Goal: Task Accomplishment & Management: Manage account settings

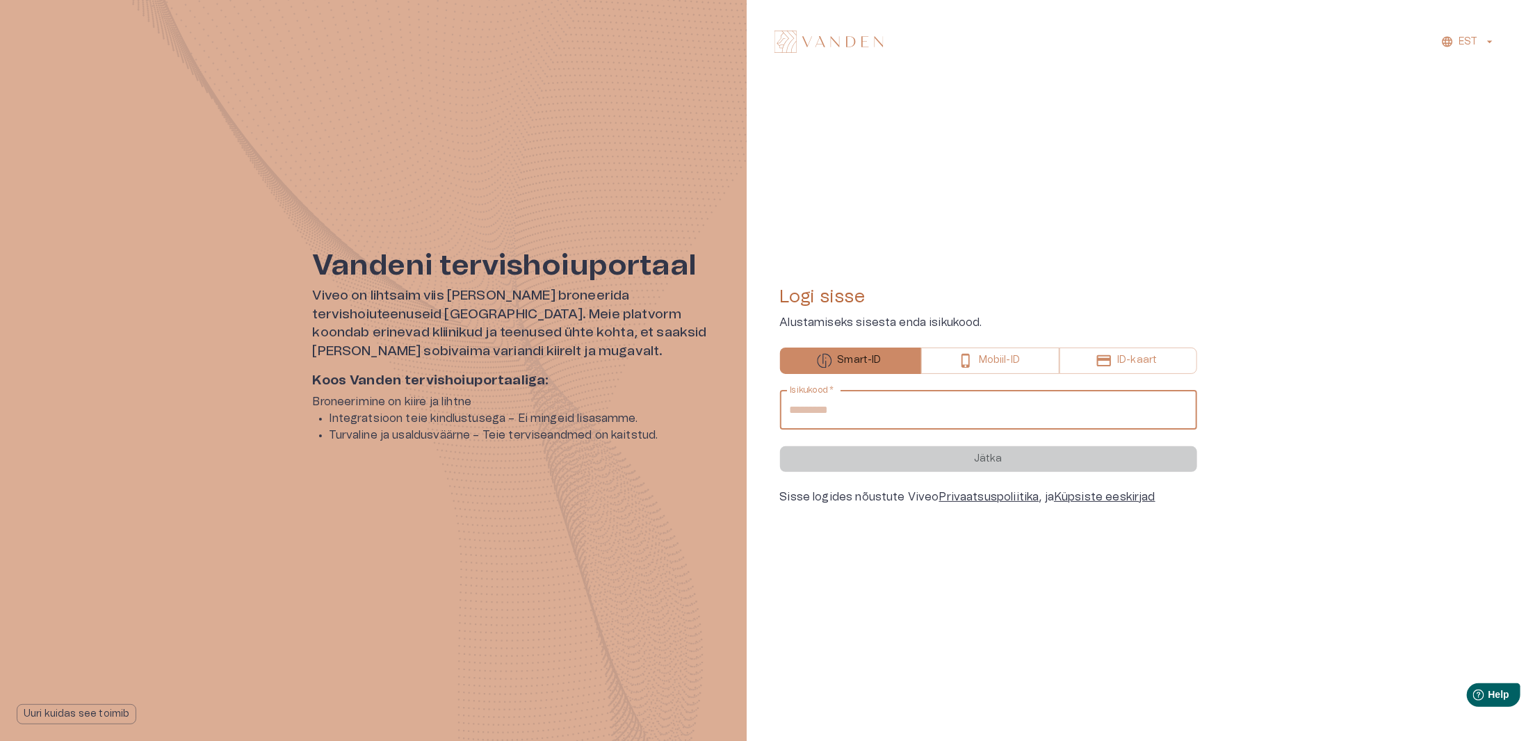
click at [895, 413] on input "Isikukood   *" at bounding box center [988, 410] width 417 height 39
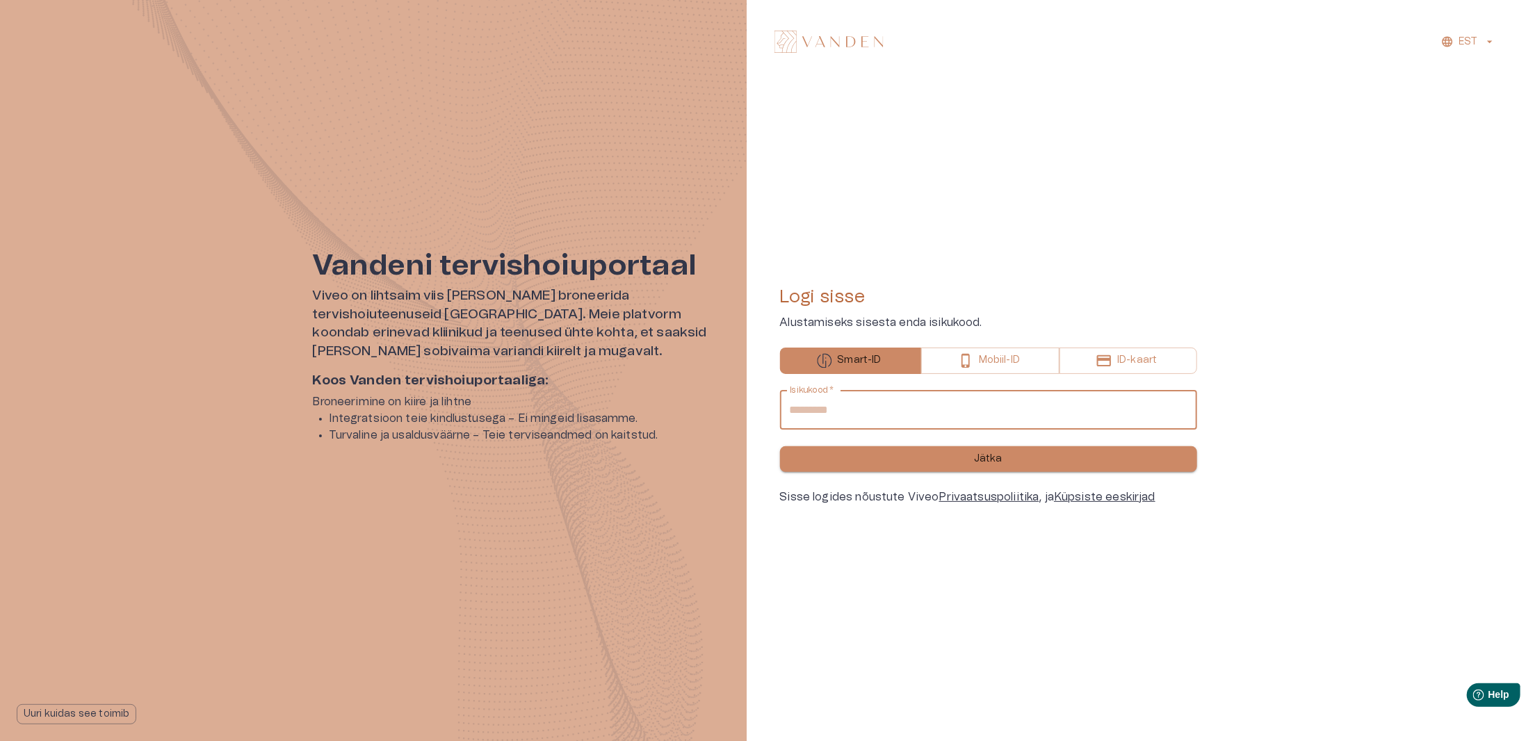
type input "**********"
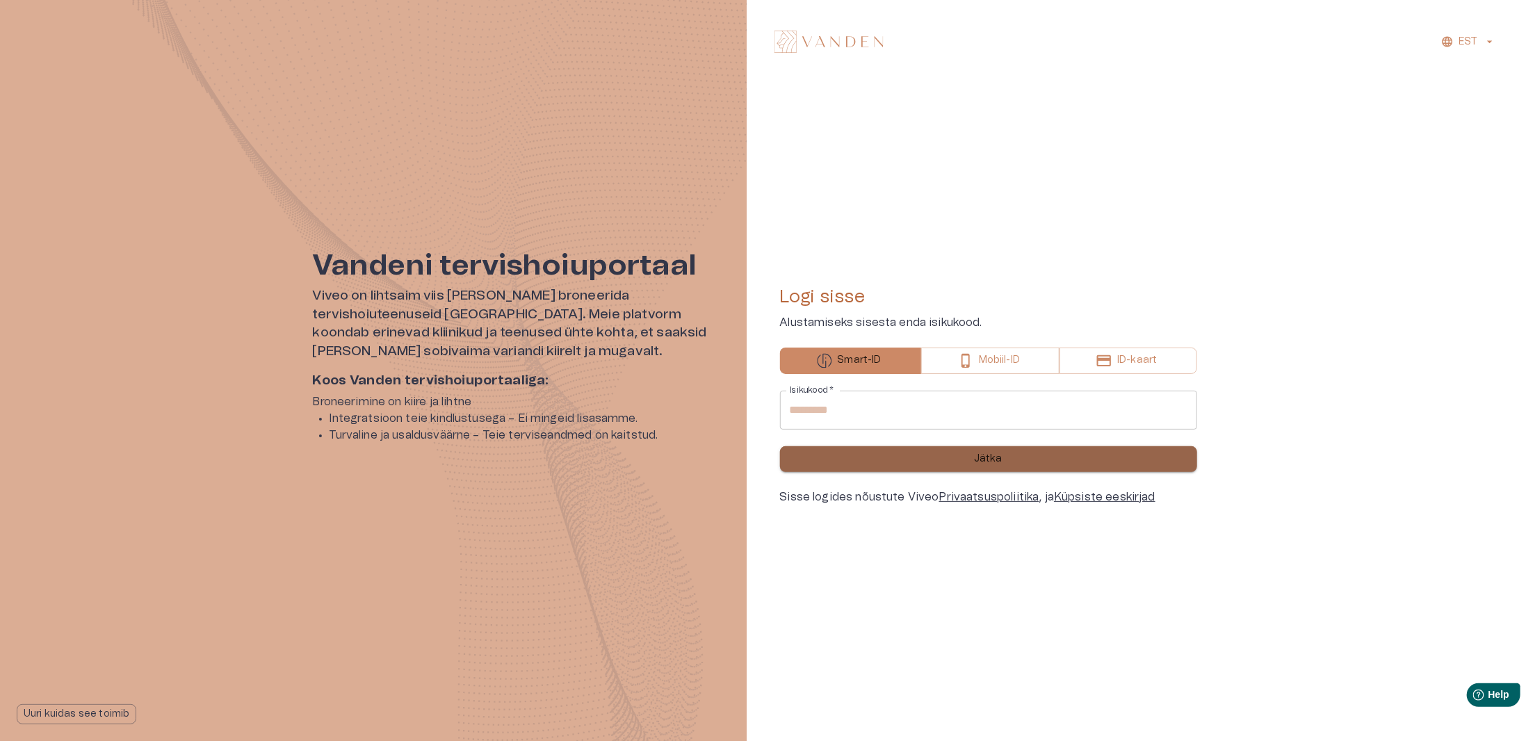
click at [961, 468] on button "Jätka" at bounding box center [988, 459] width 417 height 26
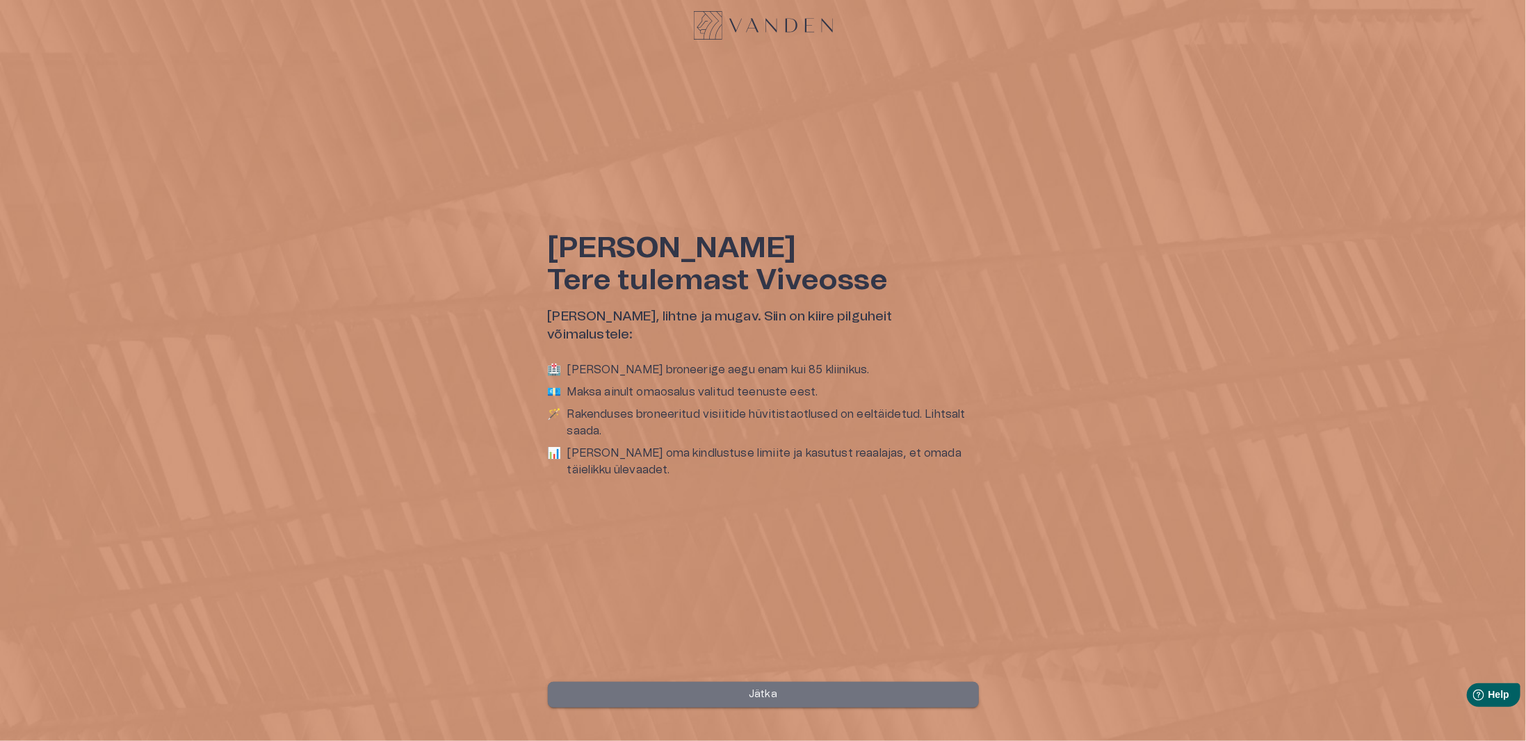
click at [759, 687] on p "Jätka" at bounding box center [763, 694] width 29 height 15
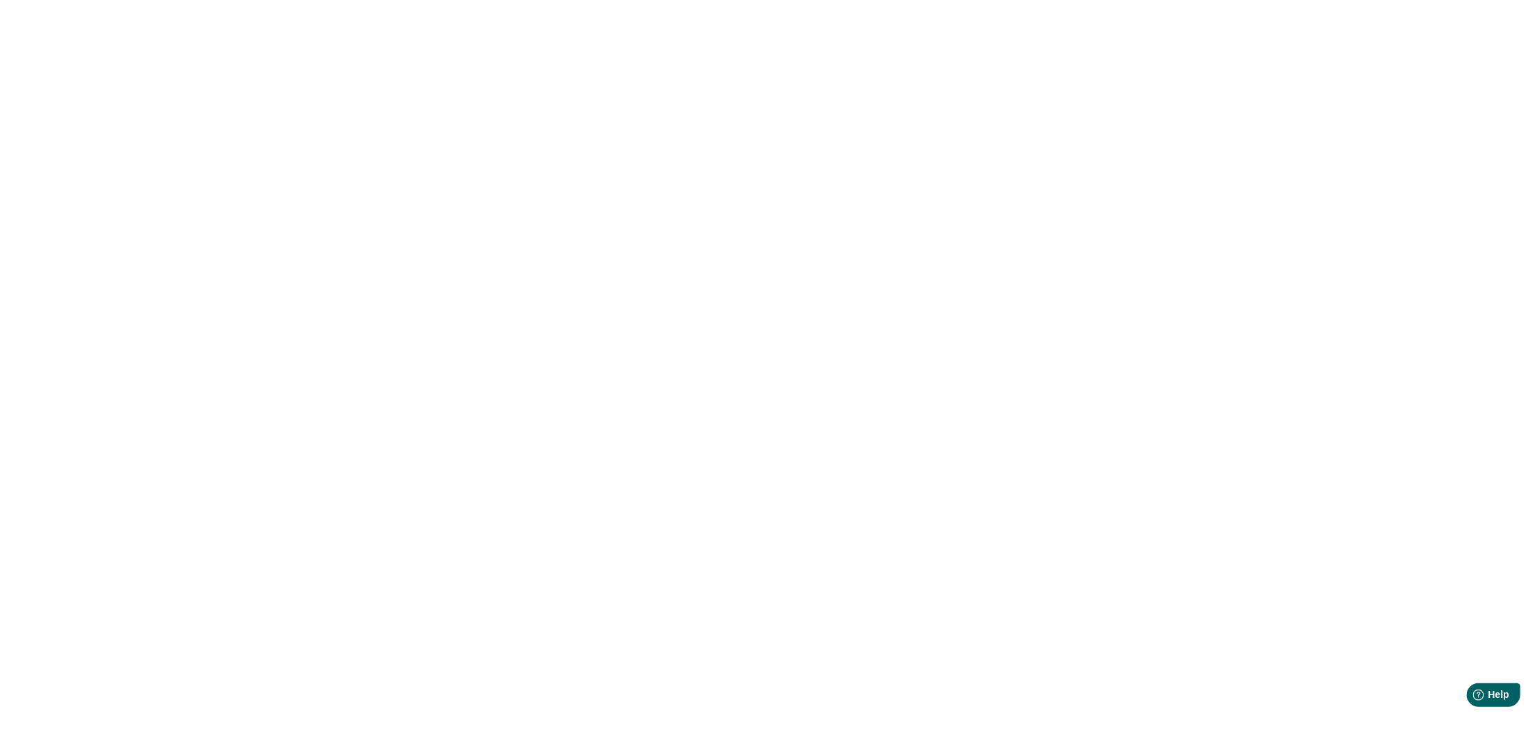
click at [863, 198] on div at bounding box center [763, 370] width 1526 height 741
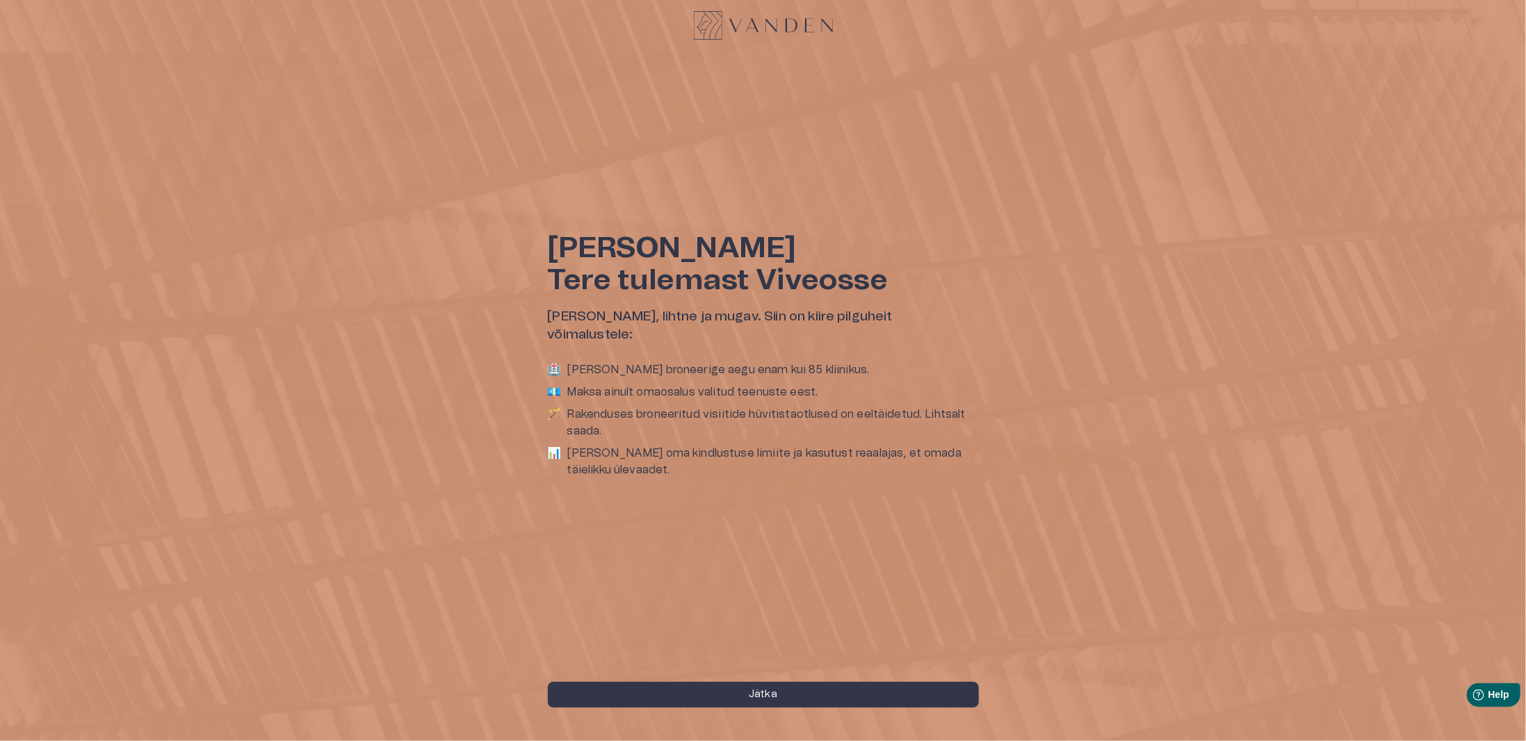
click at [588, 450] on p "[PERSON_NAME] oma kindlustuse limiite ja kasutust reaalajas, et omada täielikku…" at bounding box center [773, 461] width 412 height 33
drag, startPoint x: 591, startPoint y: 355, endPoint x: 614, endPoint y: 313, distance: 48.2
click at [592, 361] on p "[PERSON_NAME] broneerige aegu enam kui 85 kliinikus." at bounding box center [718, 369] width 302 height 17
click at [618, 309] on div "Tere Siuzanna Tere tulemast Viveosse Teie tervis, lihtne ja mugav. Siin on kiir…" at bounding box center [763, 360] width 431 height 257
click at [632, 409] on p "Rakenduses broneeritud visiitide hüvitistaotlused on eeltäidetud. Lihtsalt saad…" at bounding box center [773, 422] width 412 height 33
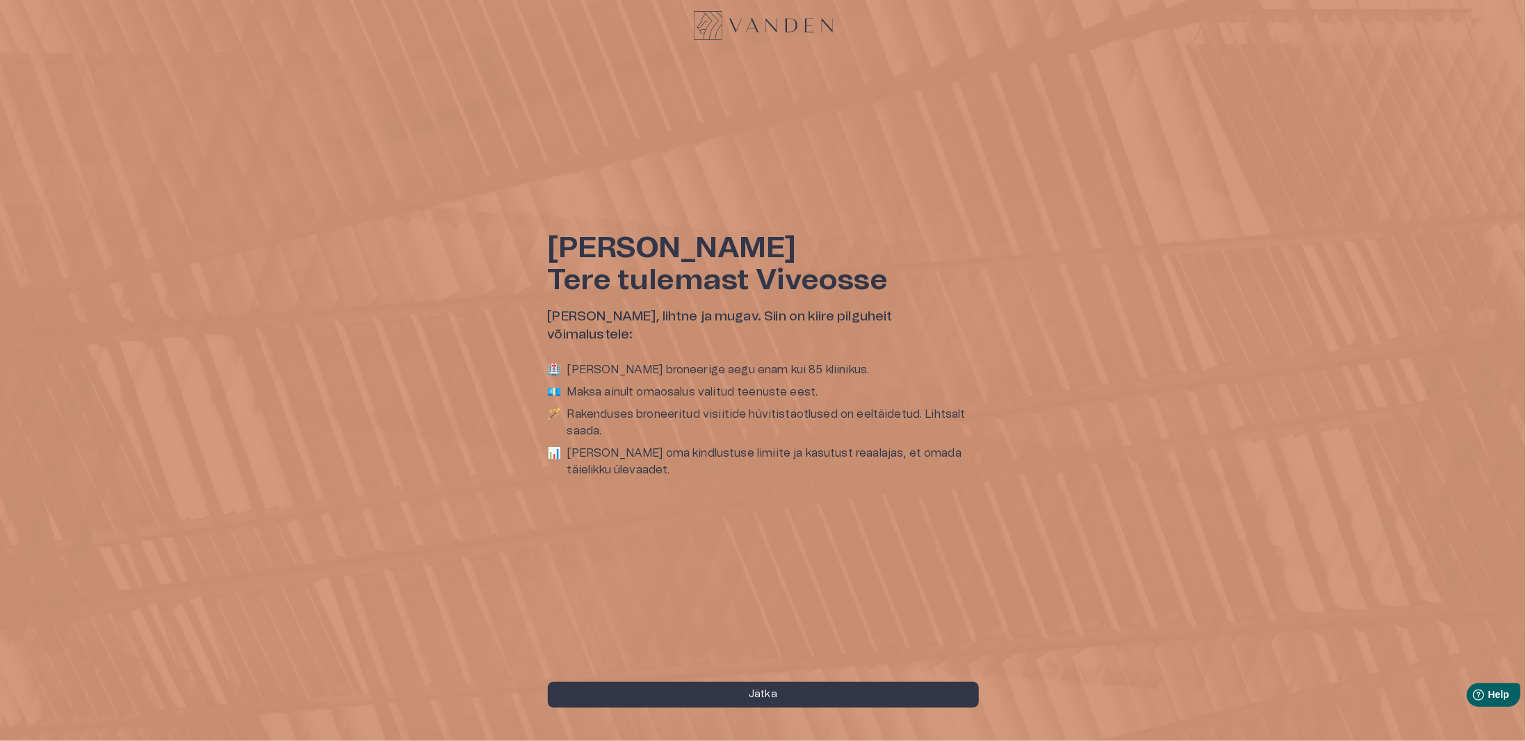
click at [729, 678] on div "Tere Siuzanna Tere tulemast Viveosse Teie tervis, lihtne ja mugav. Siin on kiir…" at bounding box center [763, 370] width 1526 height 741
click at [729, 685] on button "Jätka" at bounding box center [763, 695] width 431 height 26
click at [768, 25] on img at bounding box center [763, 25] width 139 height 29
click at [697, 27] on img at bounding box center [763, 25] width 139 height 29
click at [707, 26] on img at bounding box center [763, 25] width 139 height 29
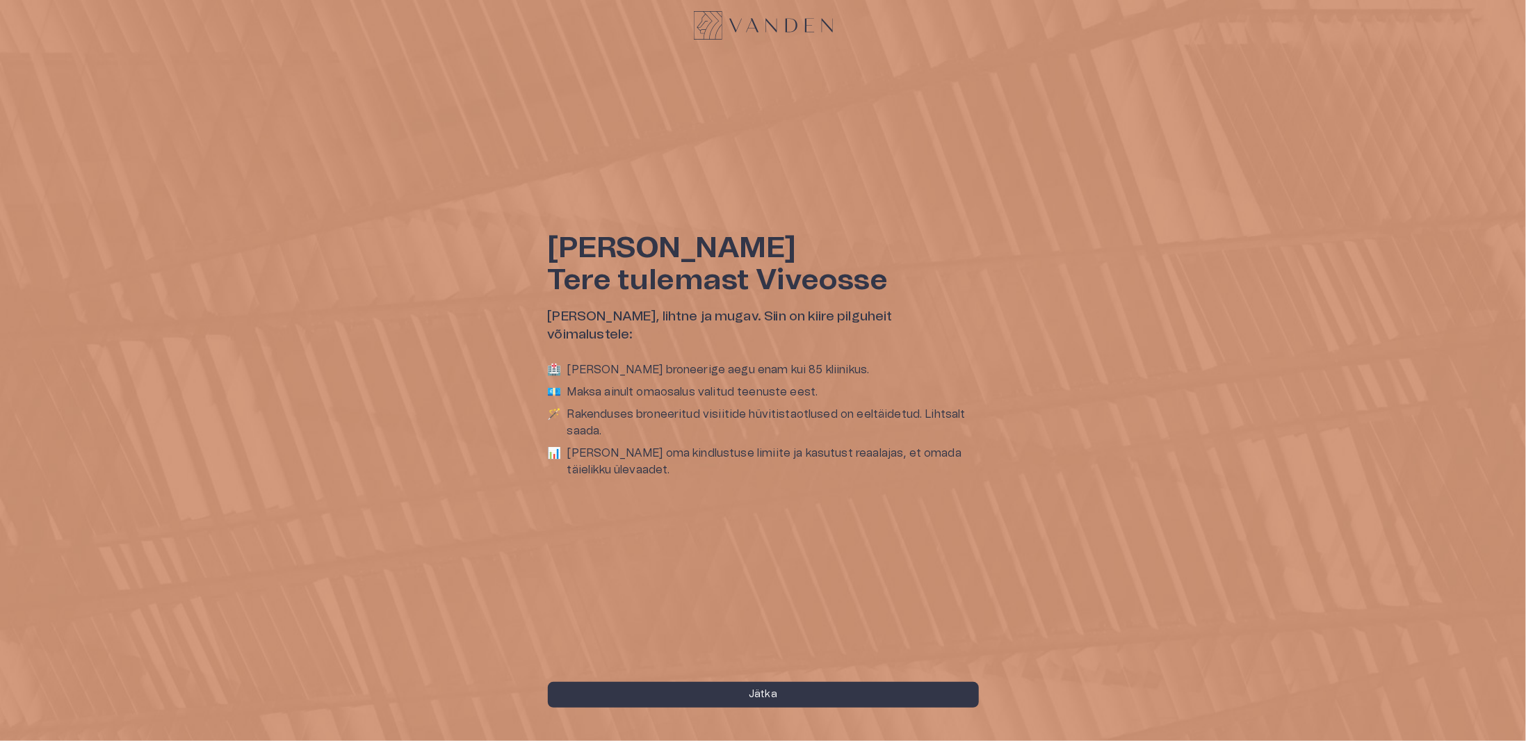
click at [836, 31] on div "Tere Siuzanna Tere tulemast Viveosse Teie tervis, lihtne ja mugav. Siin on kiir…" at bounding box center [763, 370] width 1526 height 741
click at [788, 697] on button "Jätka" at bounding box center [763, 695] width 431 height 26
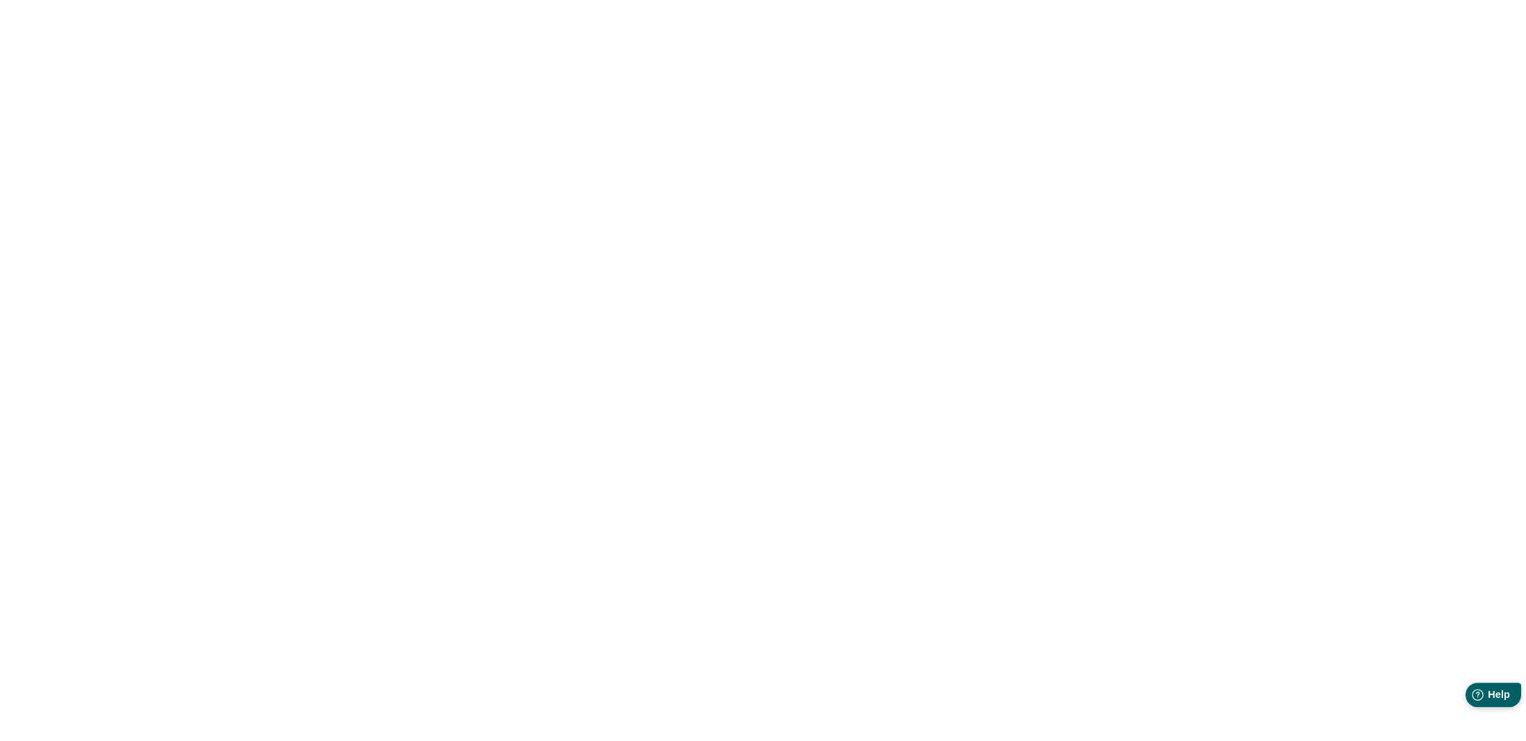
click at [1487, 689] on div "Help Help" at bounding box center [1493, 694] width 56 height 24
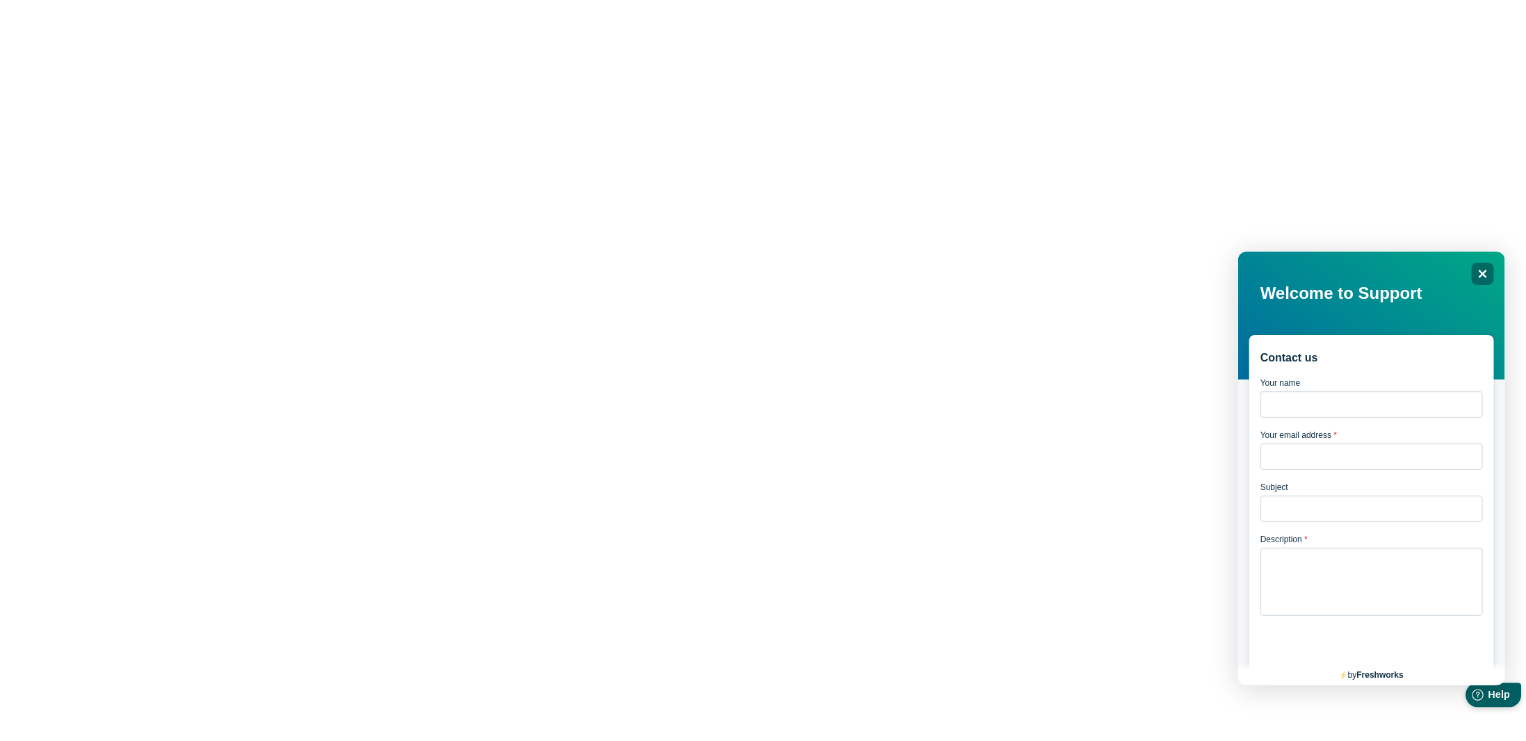
click at [1487, 689] on div "Help Help" at bounding box center [1493, 694] width 56 height 24
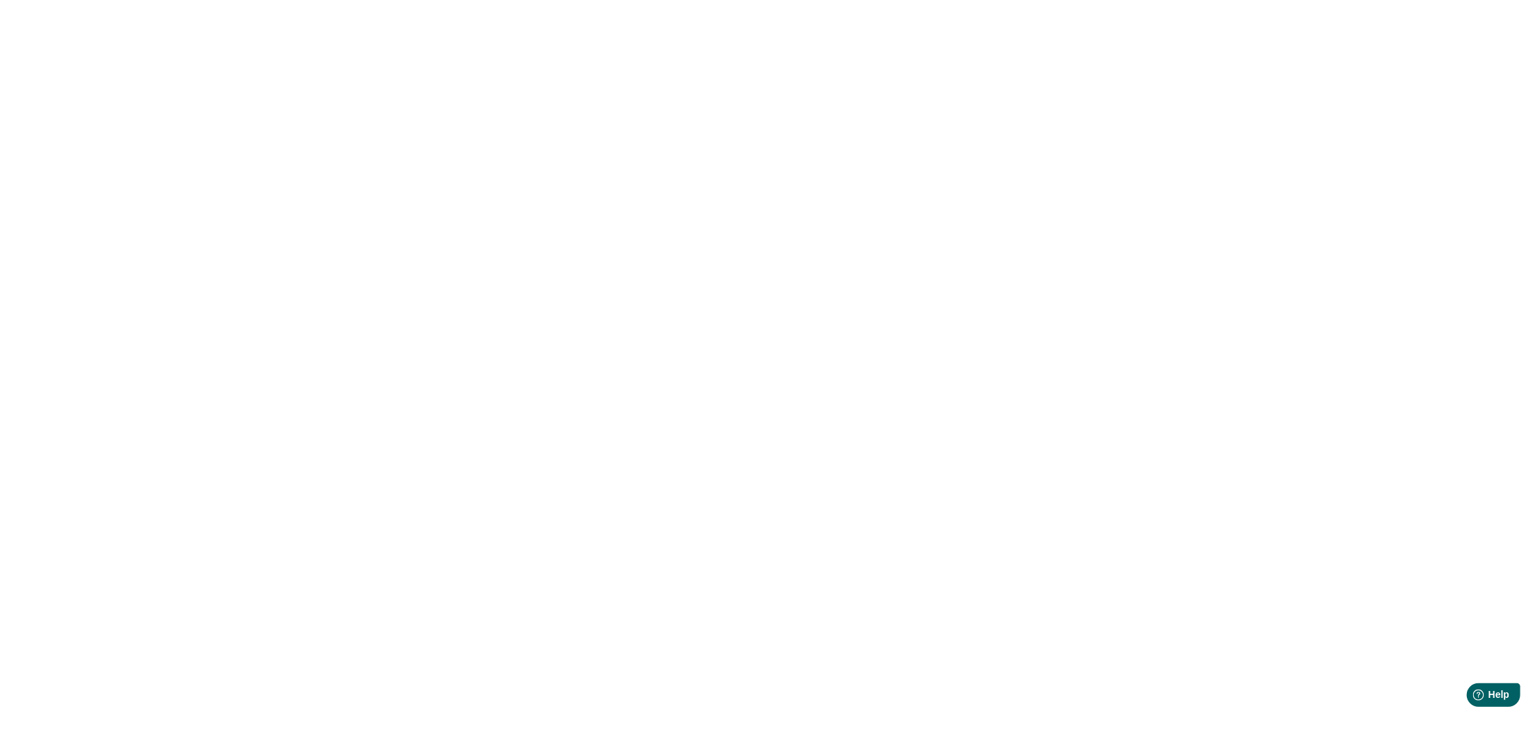
click at [566, 212] on div at bounding box center [763, 370] width 1526 height 741
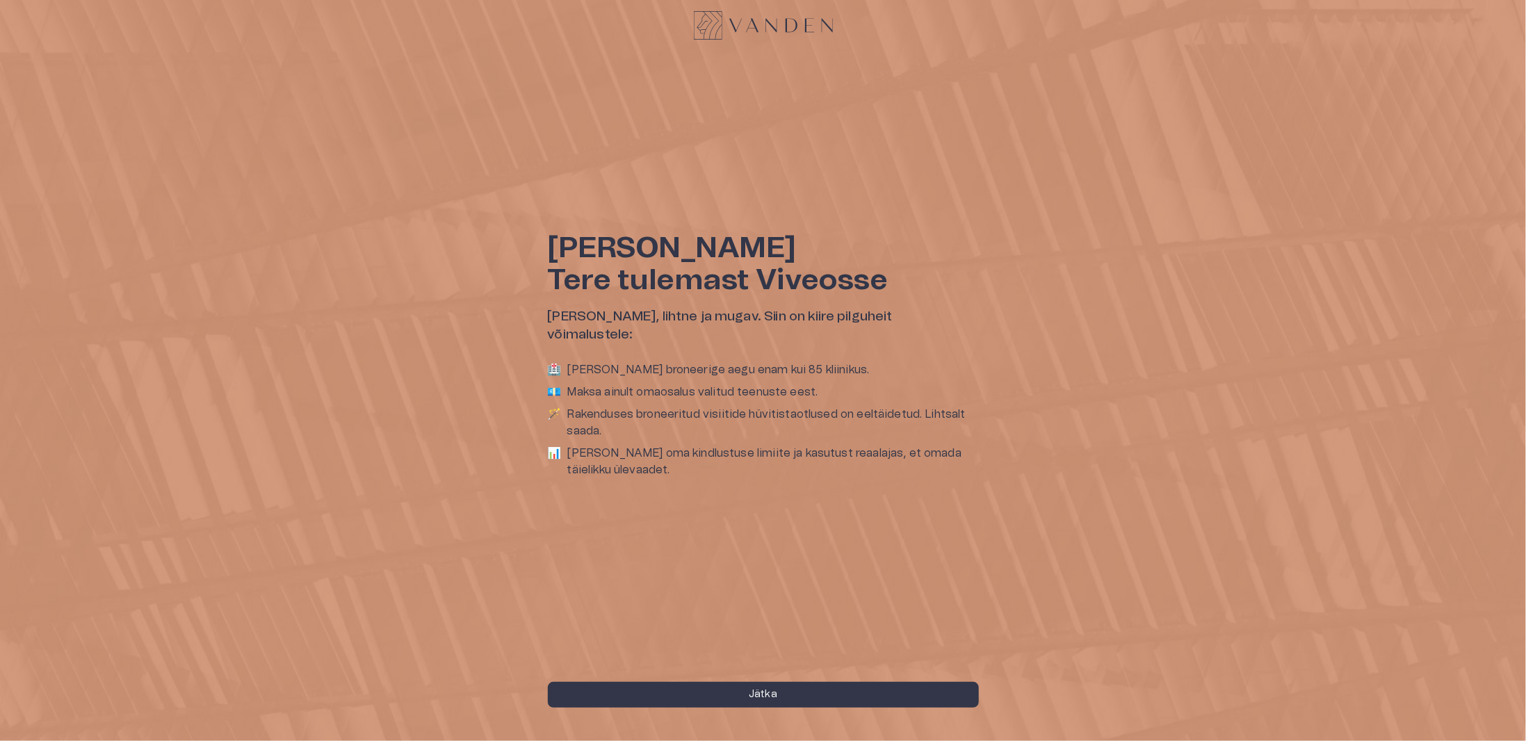
click at [745, 490] on div "Tere Siuzanna Tere tulemast Viveosse Teie tervis, lihtne ja mugav. Siin on kiir…" at bounding box center [763, 370] width 1526 height 741
click at [594, 445] on p "[PERSON_NAME] oma kindlustuse limiite ja kasutust reaalajas, et omada täielikku…" at bounding box center [773, 461] width 412 height 33
click at [606, 445] on p "[PERSON_NAME] oma kindlustuse limiite ja kasutust reaalajas, et omada täielikku…" at bounding box center [773, 461] width 412 height 33
click at [618, 393] on ul "🏥 [PERSON_NAME] broneerige aegu enam kui 85 kliinikus. 💶 [PERSON_NAME] ainult o…" at bounding box center [763, 422] width 431 height 133
click at [619, 365] on p "[PERSON_NAME] broneerige aegu enam kui 85 kliinikus." at bounding box center [718, 369] width 302 height 17
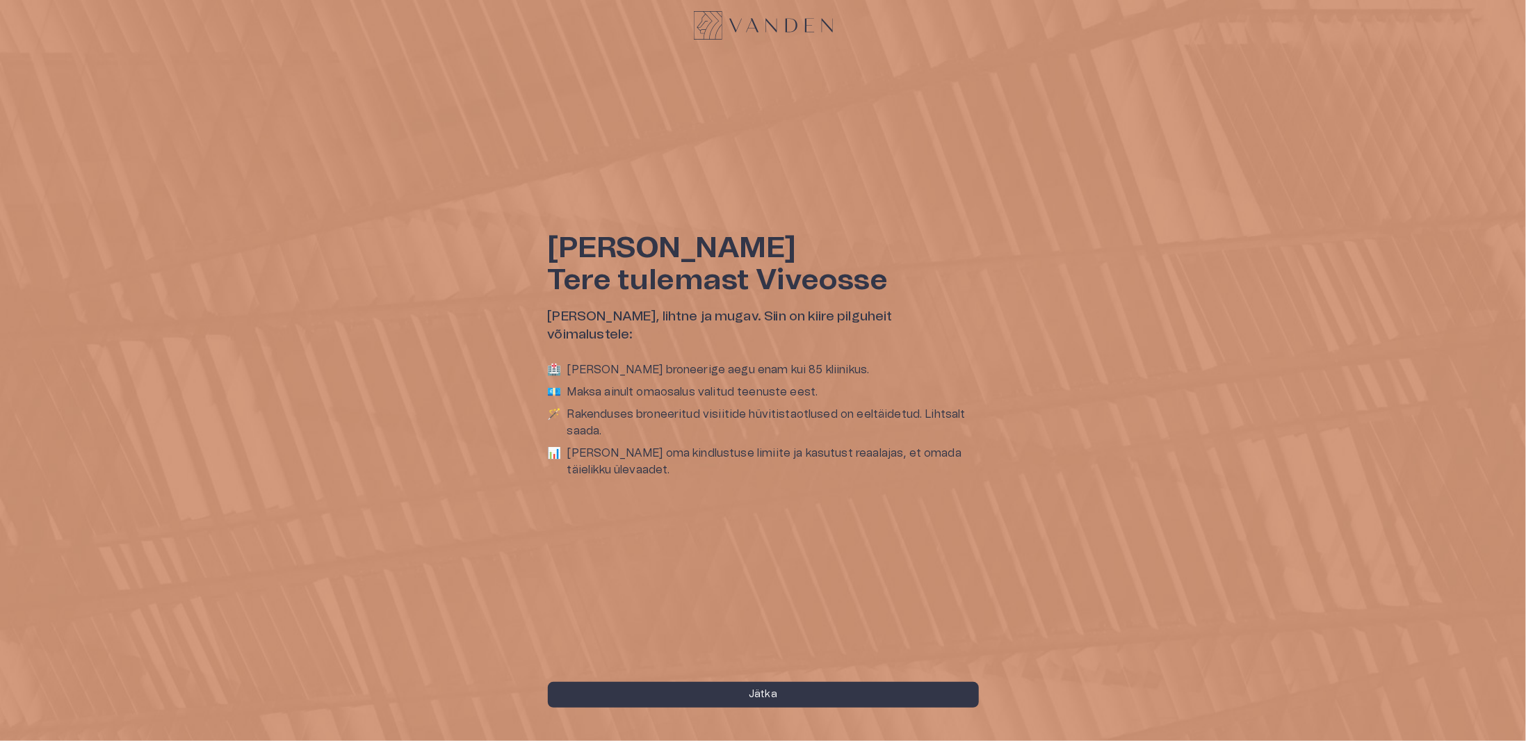
click at [619, 320] on h6 "[PERSON_NAME], lihtne ja mugav. Siin on kiire pilguheit võimalustele:" at bounding box center [763, 326] width 431 height 37
click at [633, 361] on p "[PERSON_NAME] broneerige aegu enam kui 85 kliinikus." at bounding box center [718, 369] width 302 height 17
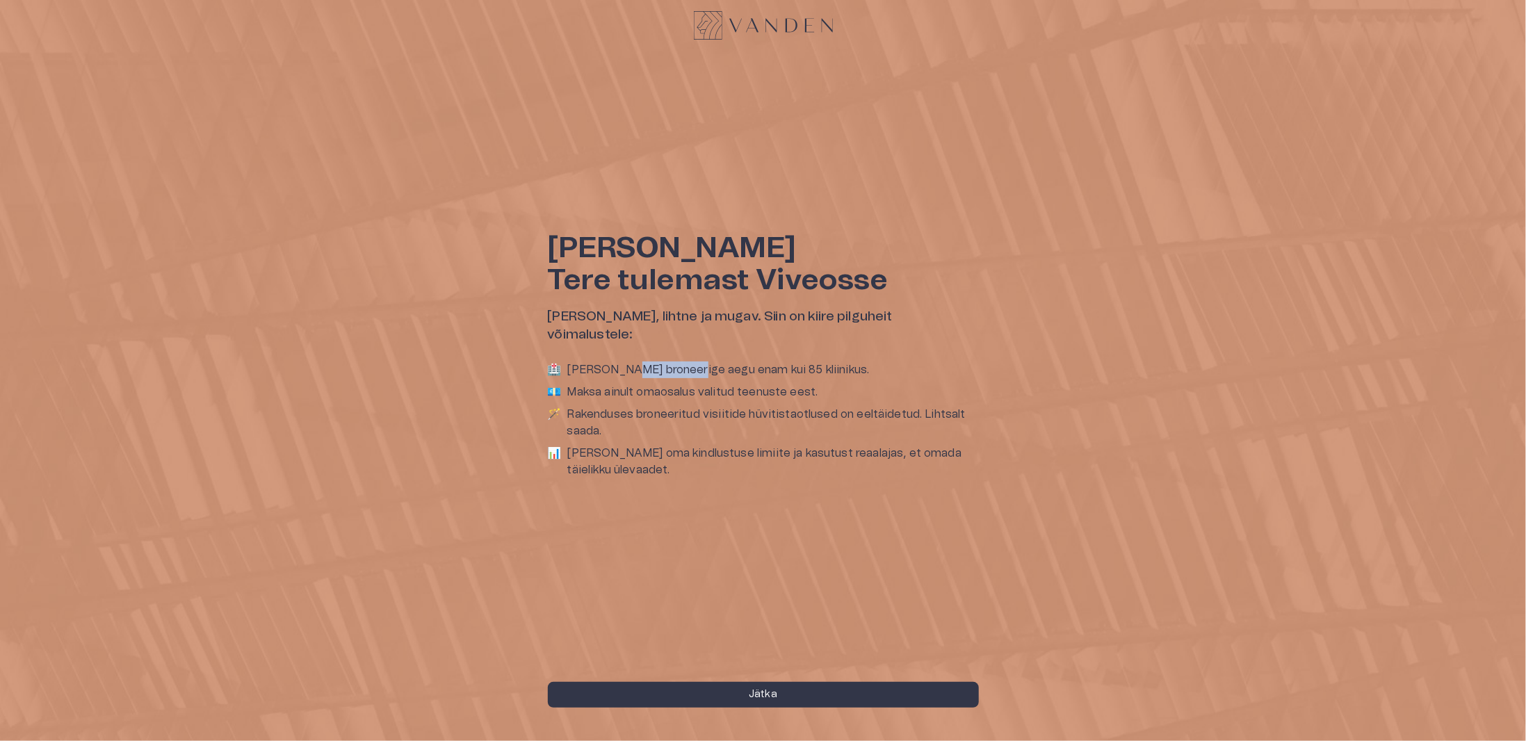
click at [633, 361] on p "[PERSON_NAME] broneerige aegu enam kui 85 kliinikus." at bounding box center [718, 369] width 302 height 17
click at [644, 384] on p "Maksa ainult omaosalus valitud teenuste eest." at bounding box center [692, 392] width 251 height 17
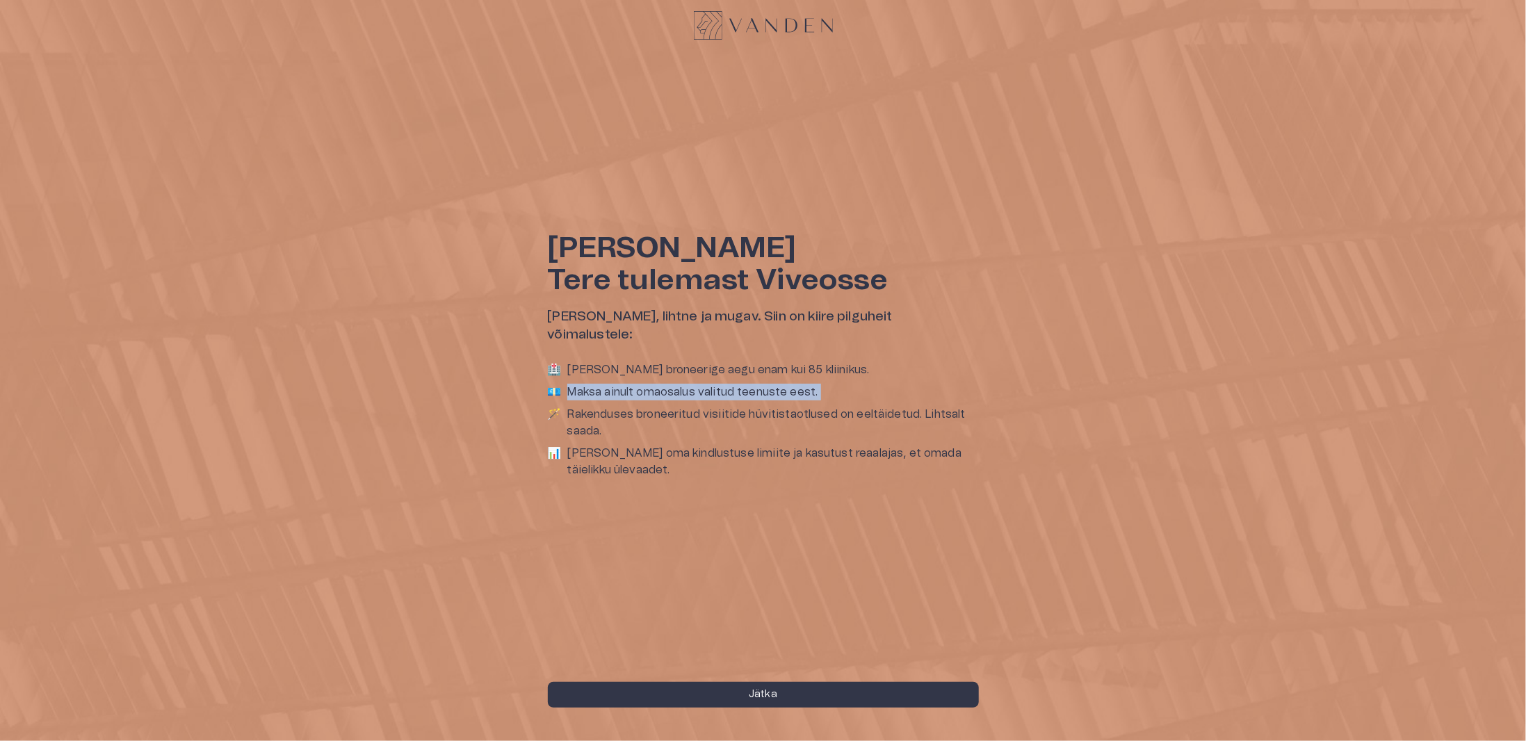
click at [644, 384] on p "Maksa ainult omaosalus valitud teenuste eest." at bounding box center [692, 392] width 251 height 17
click at [651, 406] on p "Rakenduses broneeritud visiitide hüvitistaotlused on eeltäidetud. Lihtsalt saad…" at bounding box center [773, 422] width 412 height 33
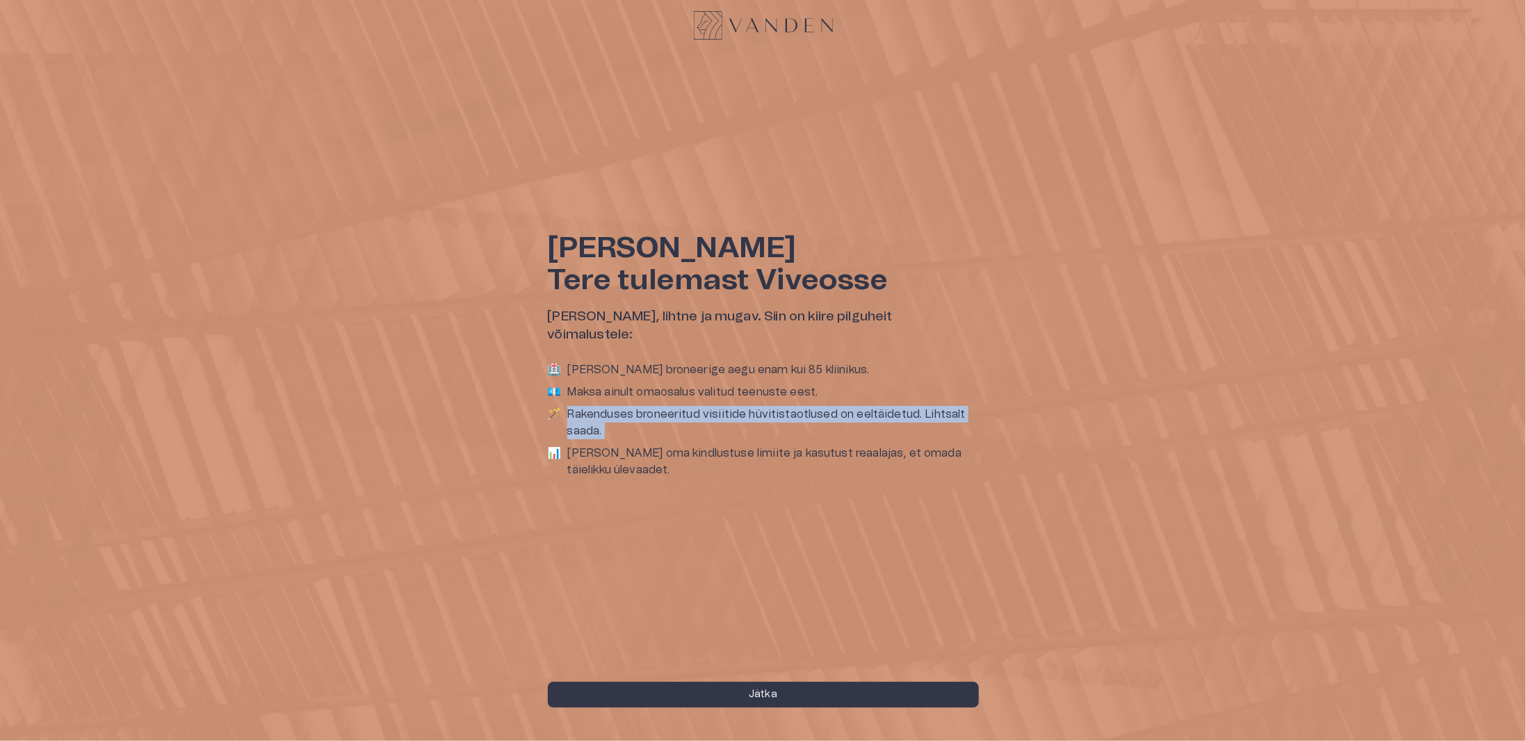
click at [651, 406] on p "Rakenduses broneeritud visiitide hüvitistaotlused on eeltäidetud. Lihtsalt saad…" at bounding box center [773, 422] width 412 height 33
drag, startPoint x: 651, startPoint y: 404, endPoint x: 660, endPoint y: 437, distance: 33.9
click at [651, 406] on p "Rakenduses broneeritud visiitide hüvitistaotlused on eeltäidetud. Lihtsalt saad…" at bounding box center [773, 422] width 412 height 33
click at [665, 445] on p "[PERSON_NAME] oma kindlustuse limiite ja kasutust reaalajas, et omada täielikku…" at bounding box center [773, 461] width 412 height 33
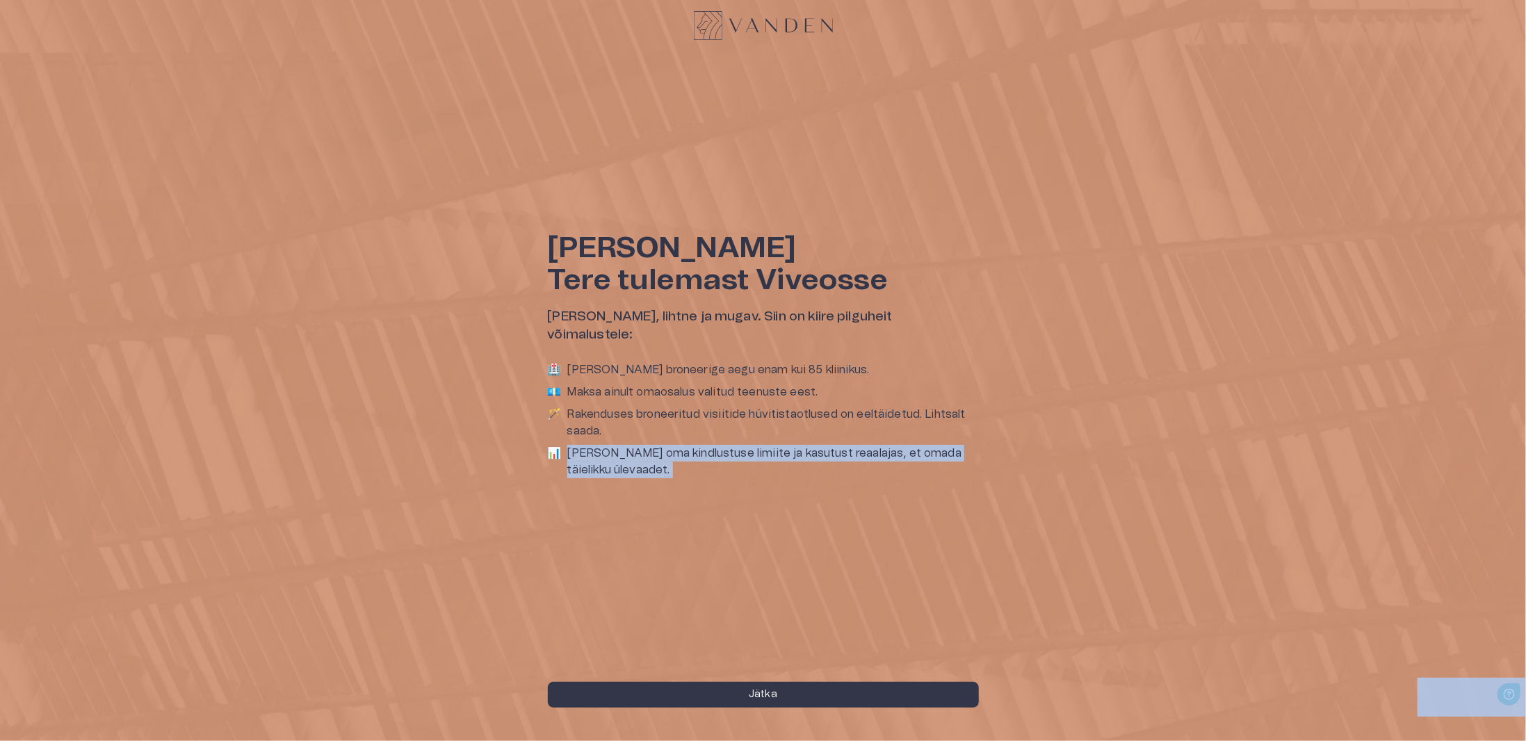
click at [665, 445] on p "[PERSON_NAME] oma kindlustuse limiite ja kasutust reaalajas, et omada täielikku…" at bounding box center [773, 461] width 412 height 33
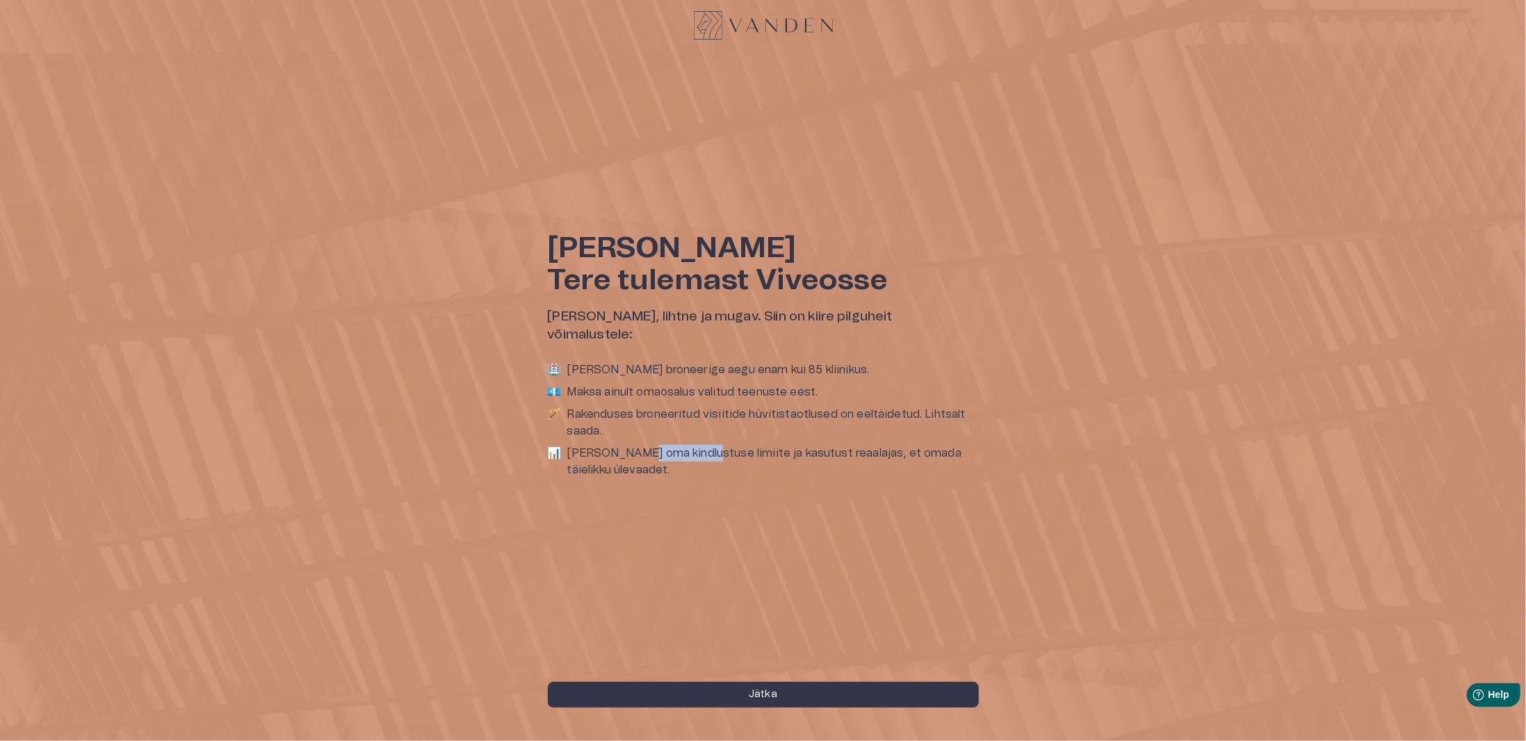
click at [665, 445] on p "[PERSON_NAME] oma kindlustuse limiite ja kasutust reaalajas, et omada täielikku…" at bounding box center [773, 461] width 412 height 33
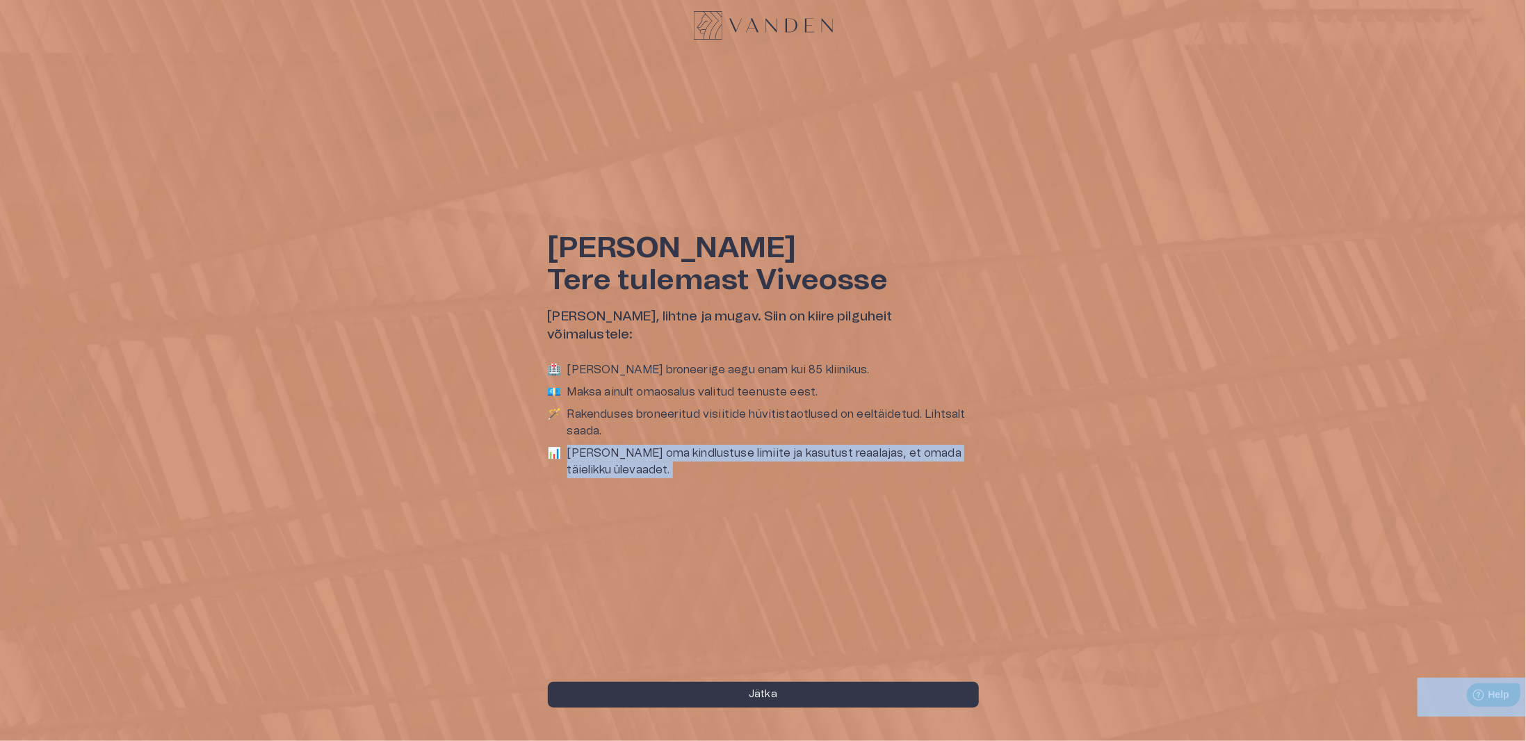
click at [665, 445] on p "[PERSON_NAME] oma kindlustuse limiite ja kasutust reaalajas, et omada täielikku…" at bounding box center [773, 461] width 412 height 33
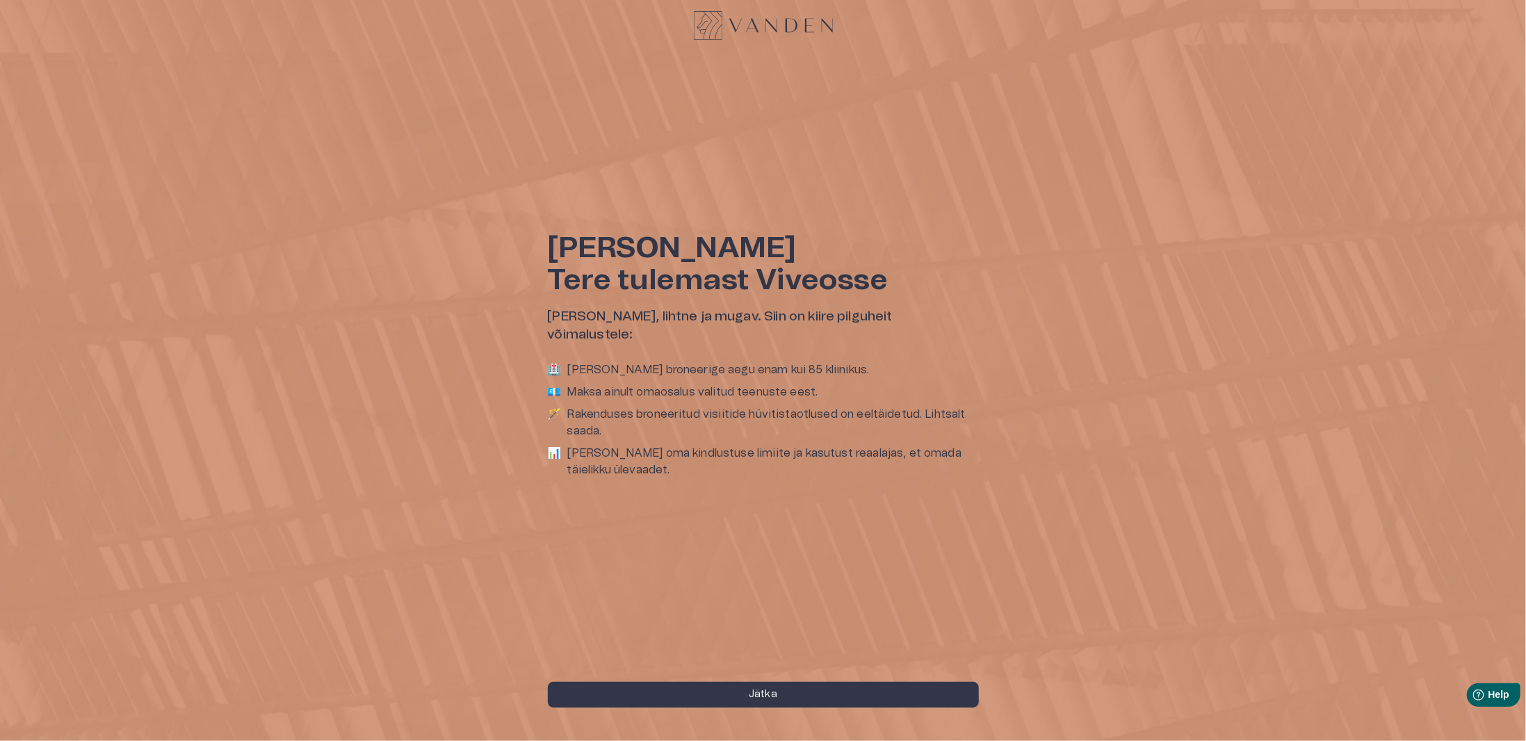
click at [651, 287] on h1 "Tere tulemast Viveosse" at bounding box center [763, 280] width 431 height 32
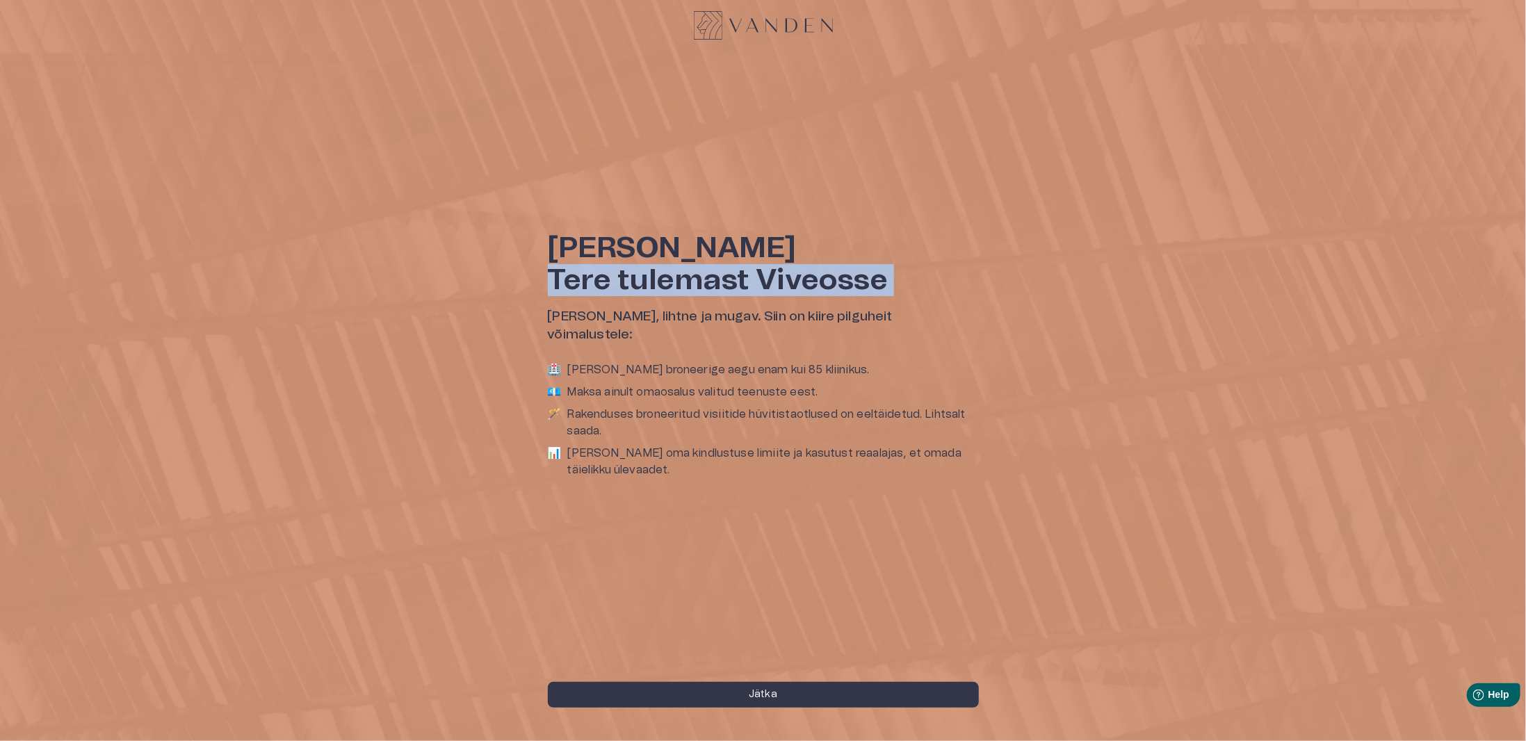
click at [651, 287] on h1 "Tere tulemast Viveosse" at bounding box center [763, 280] width 431 height 32
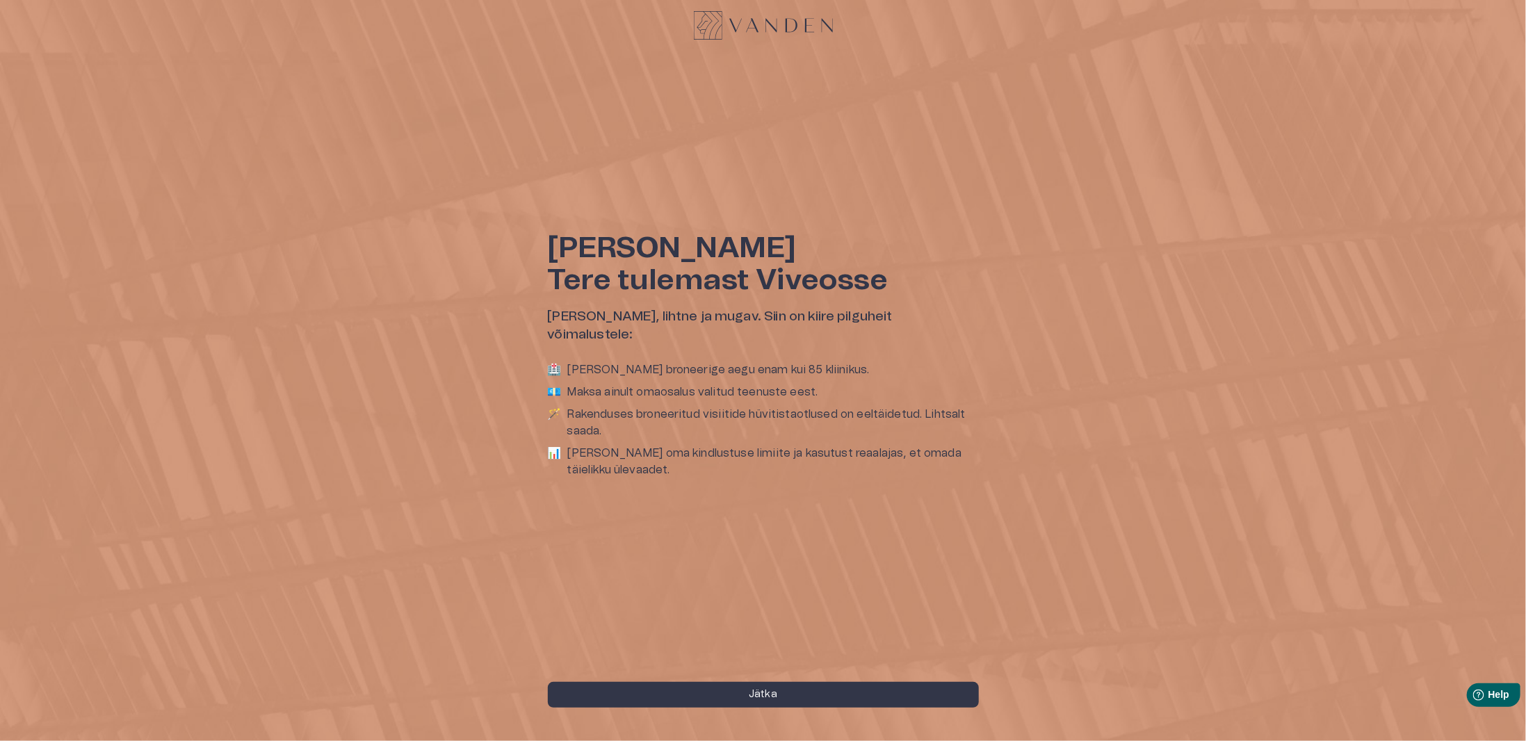
click at [660, 250] on h1 "[PERSON_NAME]" at bounding box center [763, 248] width 431 height 32
click at [667, 281] on h1 "Tere tulemast Viveosse" at bounding box center [763, 280] width 431 height 32
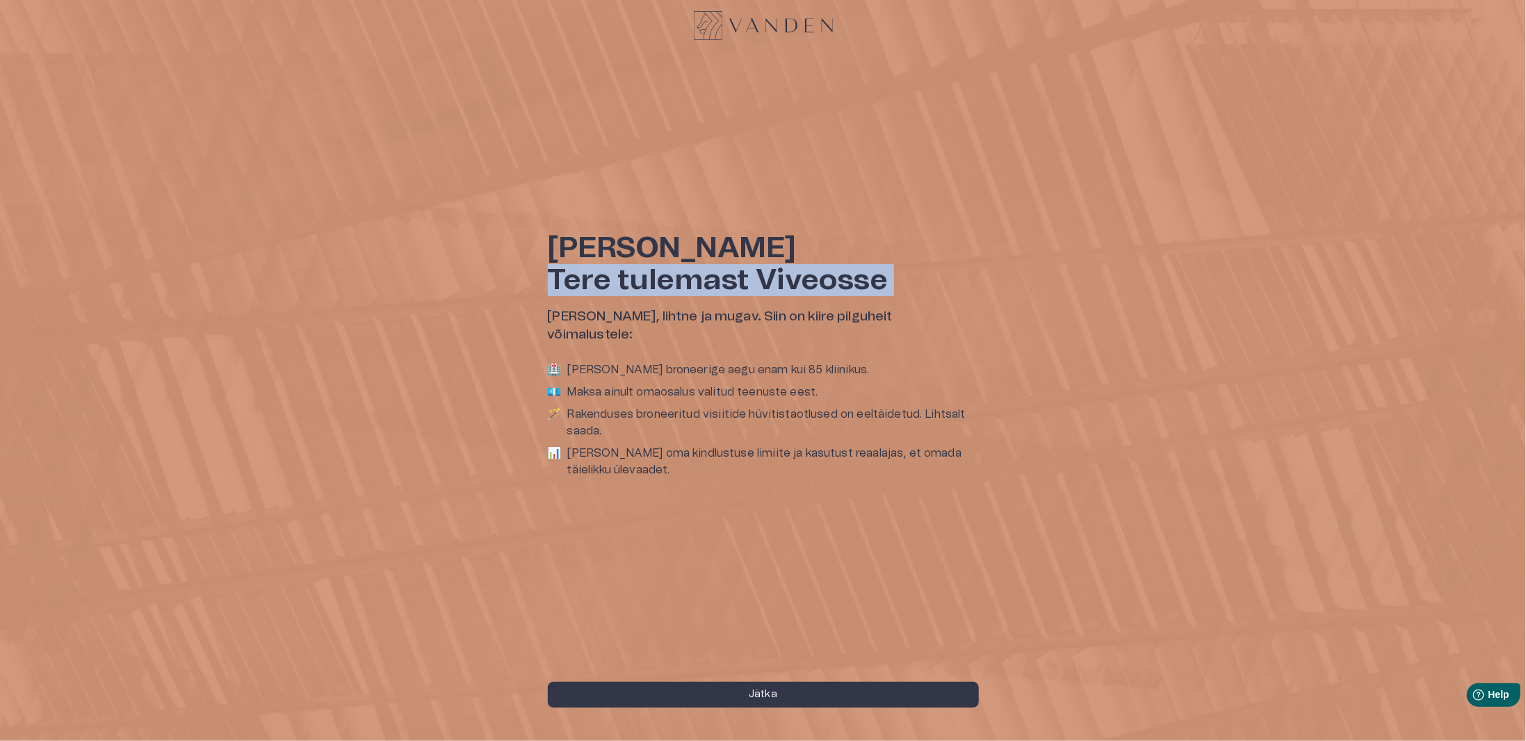
click at [667, 281] on h1 "Tere tulemast Viveosse" at bounding box center [763, 280] width 431 height 32
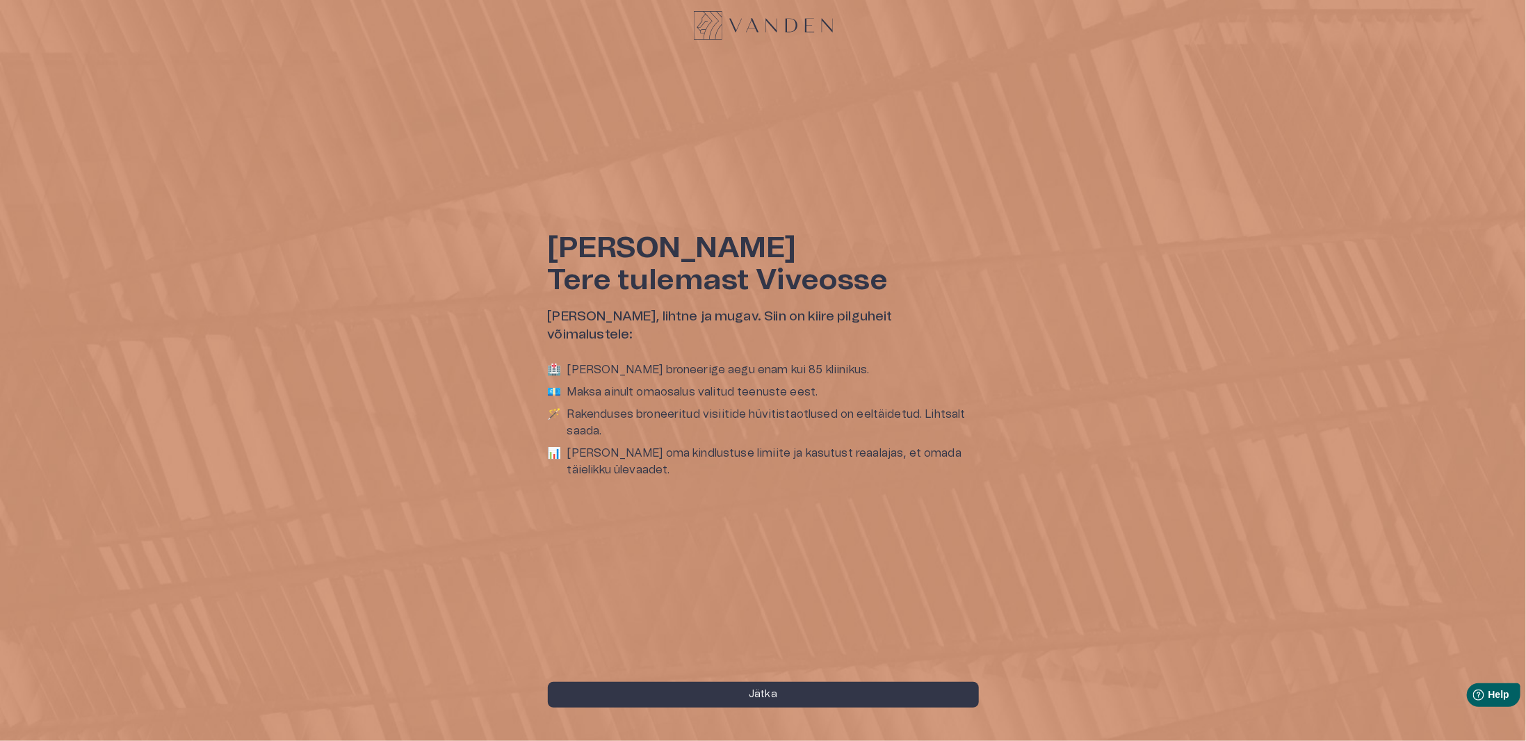
click at [667, 254] on h1 "[PERSON_NAME]" at bounding box center [763, 248] width 431 height 32
click at [715, 257] on h1 "[PERSON_NAME]" at bounding box center [763, 248] width 431 height 32
click at [979, 35] on div "Tere Siuzanna Tere tulemast Viveosse Teie tervis, lihtne ja mugav. Siin on kiir…" at bounding box center [763, 370] width 1526 height 741
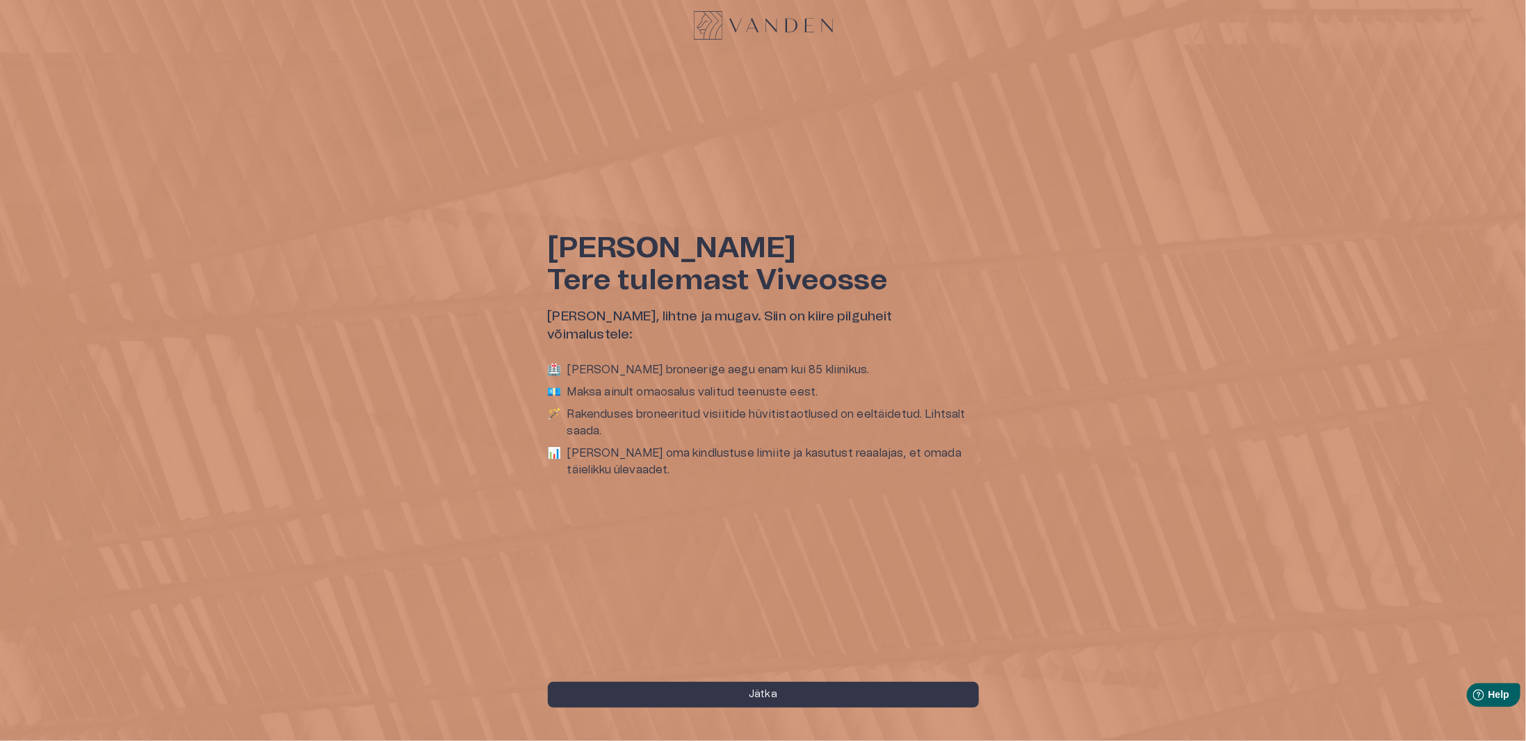
click at [769, 29] on img at bounding box center [763, 25] width 139 height 29
click at [738, 693] on button "Jätka" at bounding box center [763, 695] width 431 height 26
